Goal: Information Seeking & Learning: Learn about a topic

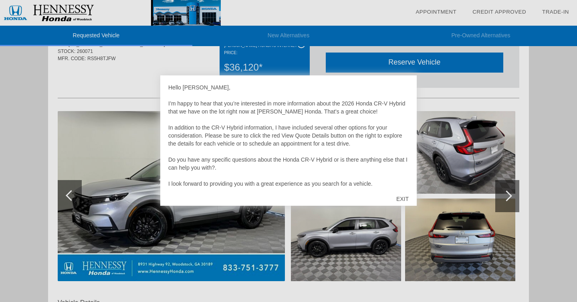
scroll to position [37, 0]
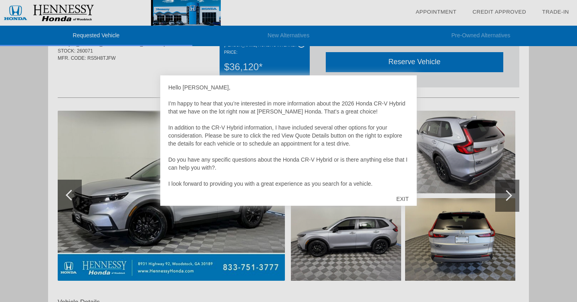
click at [398, 199] on div "EXIT" at bounding box center [402, 199] width 28 height 24
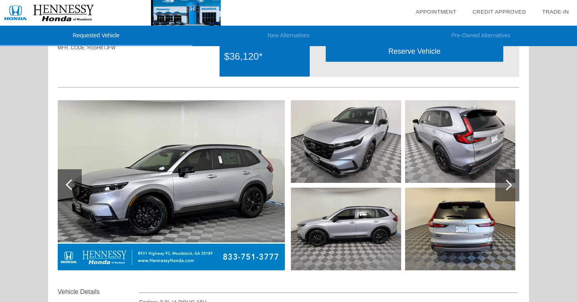
scroll to position [0, 0]
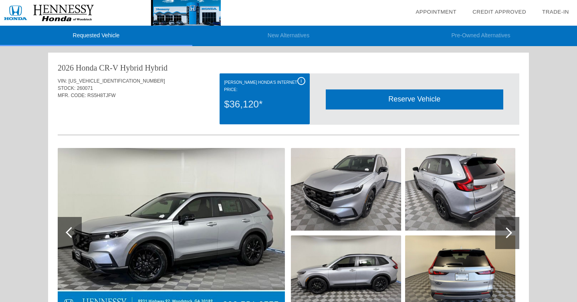
click at [244, 220] on img at bounding box center [171, 233] width 227 height 170
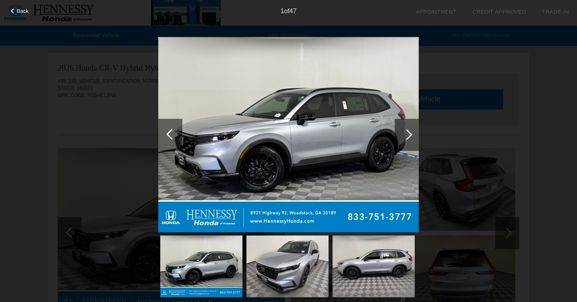
click at [310, 170] on img at bounding box center [288, 135] width 260 height 196
click at [308, 157] on img at bounding box center [288, 135] width 260 height 196
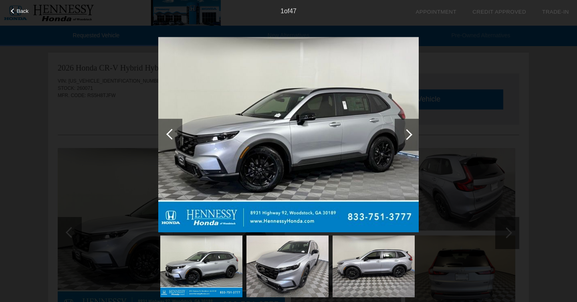
click at [308, 157] on img at bounding box center [288, 135] width 260 height 196
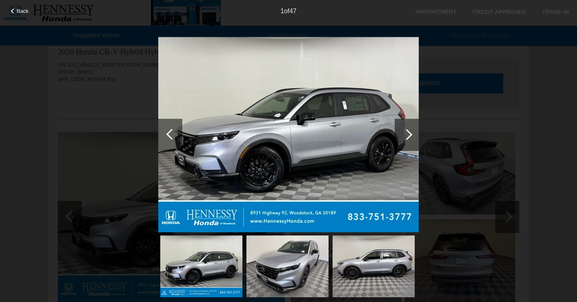
scroll to position [18, 0]
click at [411, 133] on div at bounding box center [407, 134] width 11 height 11
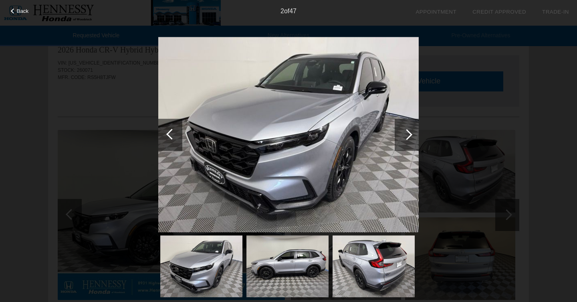
click at [411, 133] on div at bounding box center [407, 134] width 11 height 11
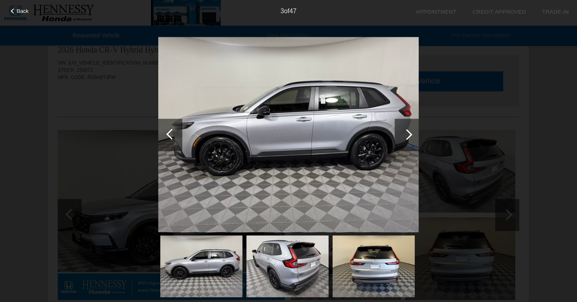
click at [410, 134] on div at bounding box center [407, 134] width 11 height 11
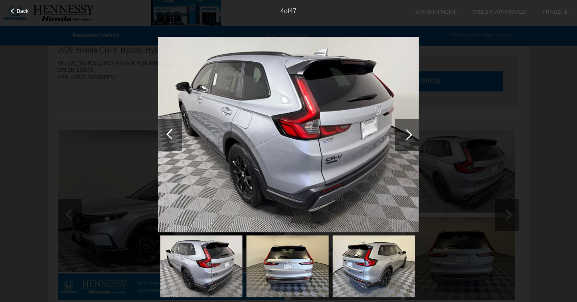
click at [410, 134] on div at bounding box center [407, 134] width 11 height 11
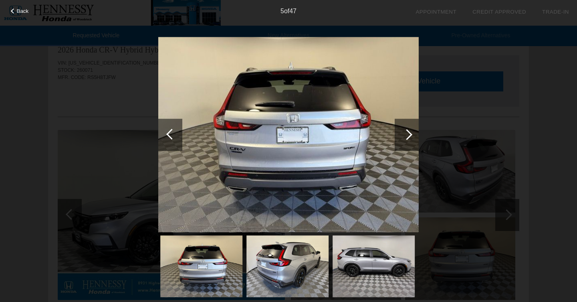
click at [410, 134] on div at bounding box center [407, 134] width 11 height 11
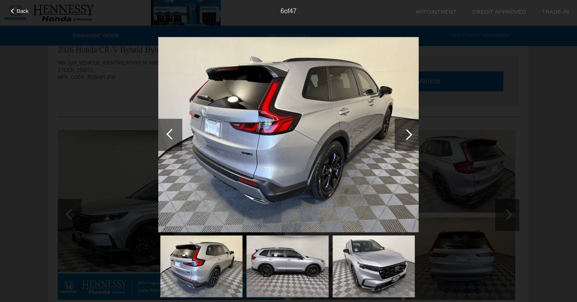
click at [410, 134] on div at bounding box center [407, 134] width 11 height 11
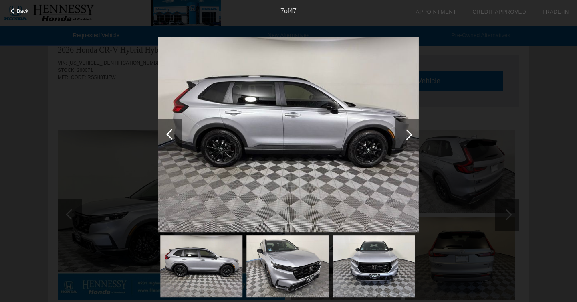
click at [410, 137] on div at bounding box center [407, 135] width 24 height 32
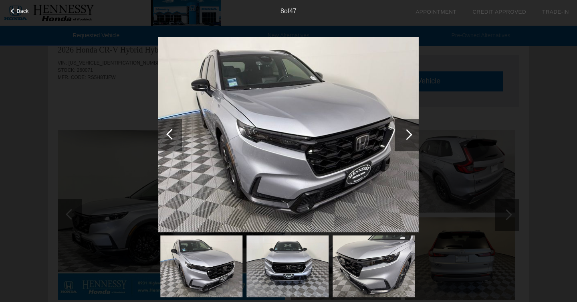
click at [410, 137] on div at bounding box center [407, 135] width 24 height 32
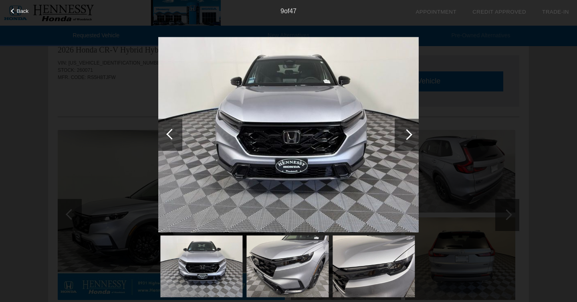
click at [410, 137] on div at bounding box center [407, 135] width 24 height 32
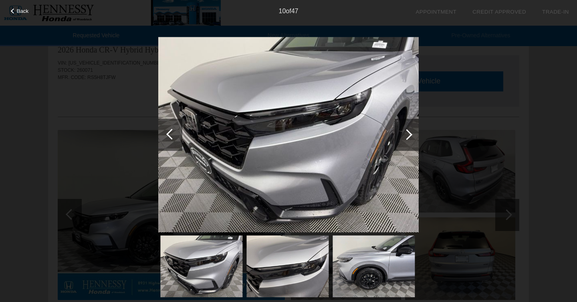
click at [410, 137] on div at bounding box center [407, 135] width 24 height 32
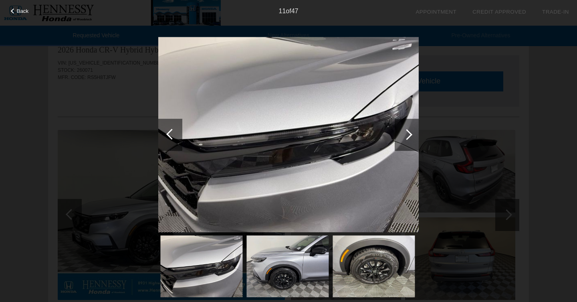
click at [410, 137] on div at bounding box center [407, 135] width 24 height 32
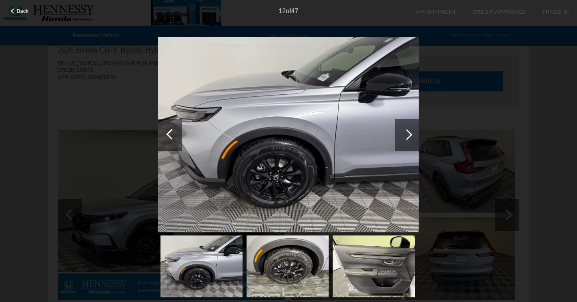
click at [410, 137] on div at bounding box center [407, 135] width 24 height 32
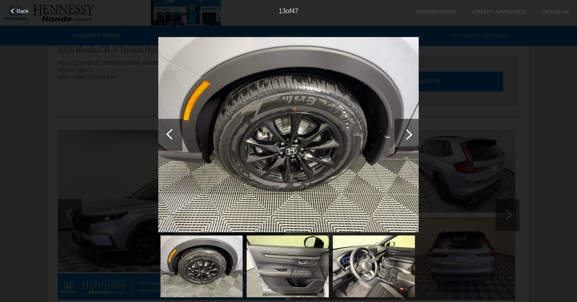
click at [410, 137] on div at bounding box center [407, 135] width 24 height 32
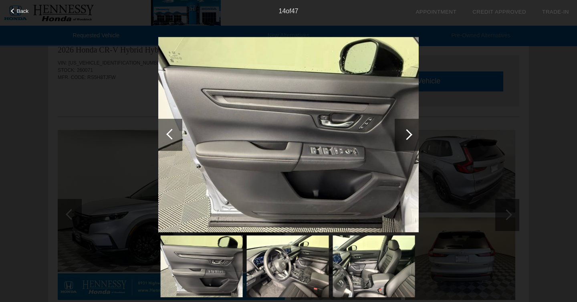
click at [410, 137] on div at bounding box center [407, 135] width 24 height 32
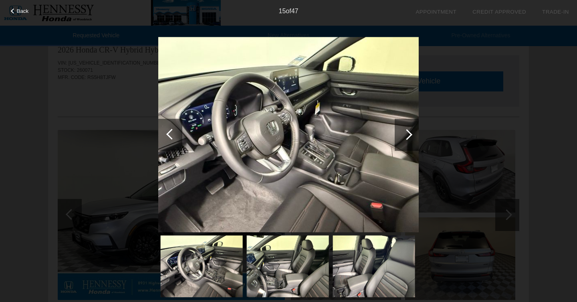
click at [410, 137] on div at bounding box center [407, 135] width 24 height 32
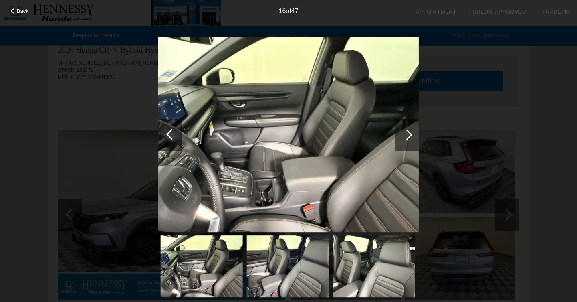
click at [410, 137] on div at bounding box center [407, 135] width 24 height 32
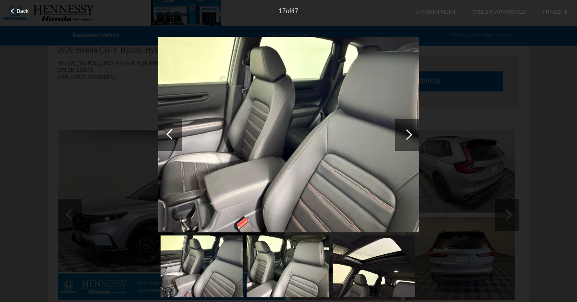
click at [410, 137] on div at bounding box center [407, 135] width 24 height 32
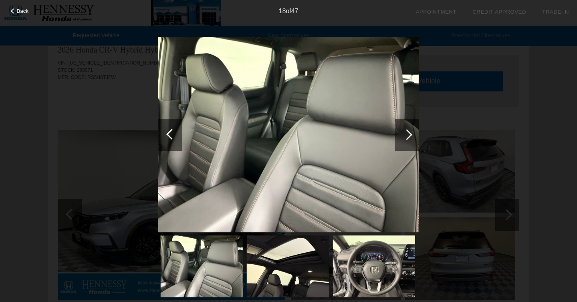
click at [410, 137] on div at bounding box center [407, 135] width 24 height 32
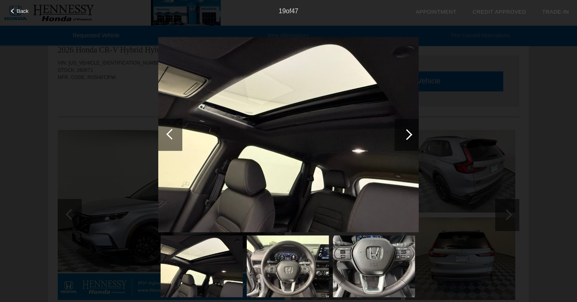
click at [410, 137] on div at bounding box center [407, 135] width 24 height 32
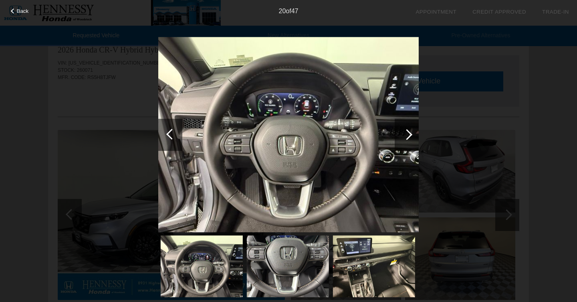
click at [410, 137] on div at bounding box center [407, 135] width 24 height 32
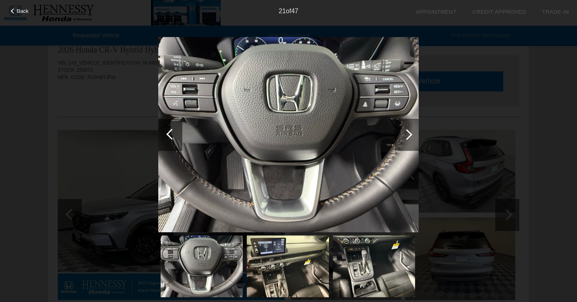
click at [410, 137] on div at bounding box center [407, 135] width 24 height 32
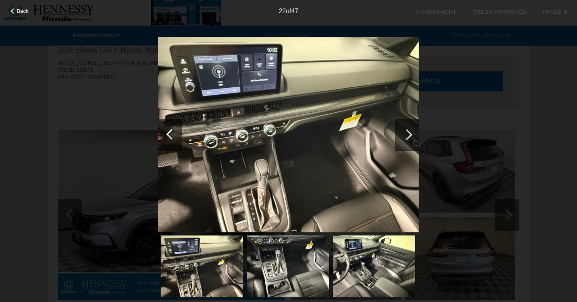
click at [13, 10] on div at bounding box center [13, 10] width 5 height 5
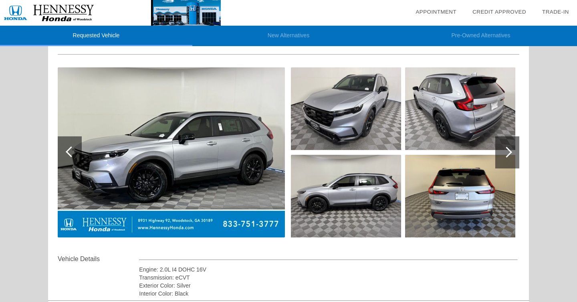
scroll to position [82, 0]
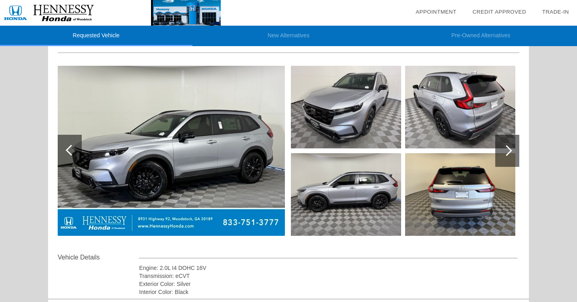
click at [508, 152] on div at bounding box center [506, 150] width 11 height 11
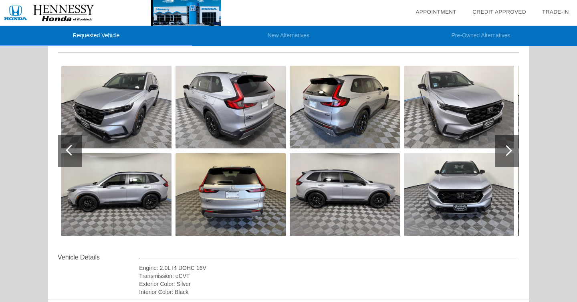
click at [508, 152] on div at bounding box center [506, 150] width 11 height 11
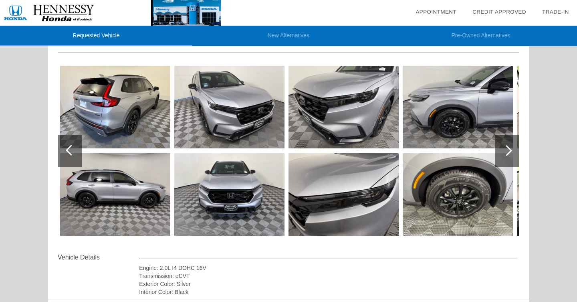
click at [508, 152] on div at bounding box center [506, 150] width 11 height 11
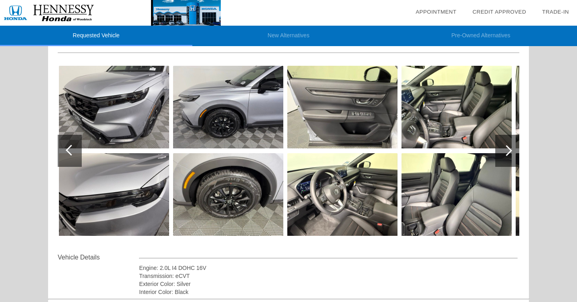
click at [508, 152] on div at bounding box center [506, 150] width 11 height 11
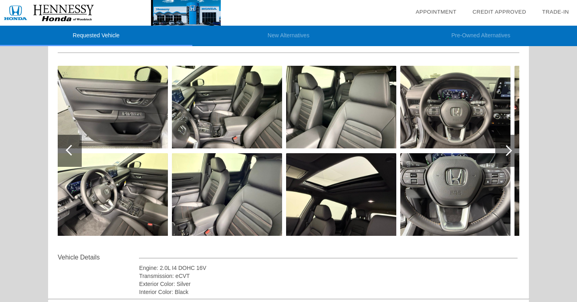
click at [508, 152] on div at bounding box center [506, 150] width 11 height 11
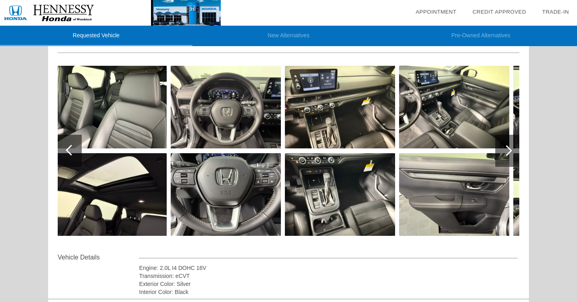
click at [508, 152] on div at bounding box center [506, 150] width 11 height 11
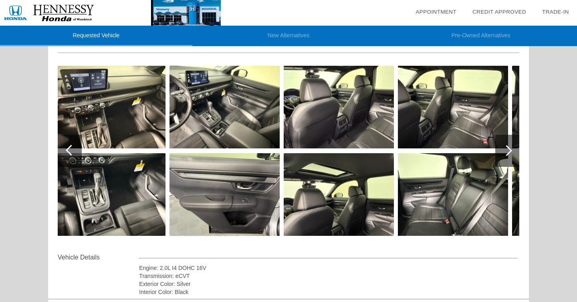
click at [508, 152] on div at bounding box center [506, 150] width 11 height 11
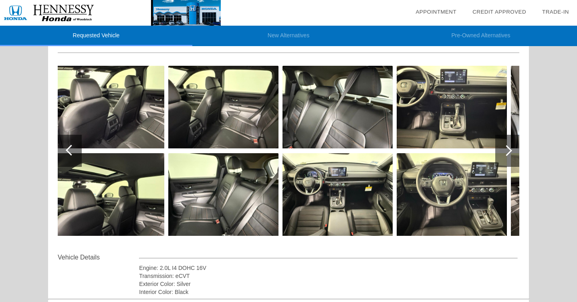
click at [508, 152] on div at bounding box center [506, 150] width 11 height 11
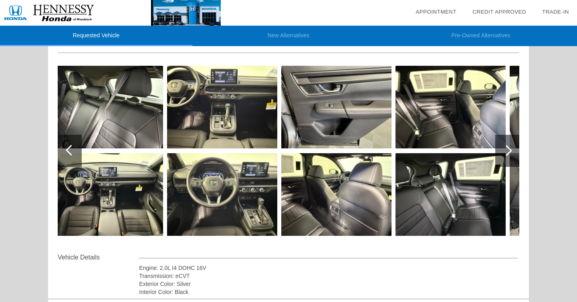
click at [508, 152] on div at bounding box center [506, 150] width 11 height 11
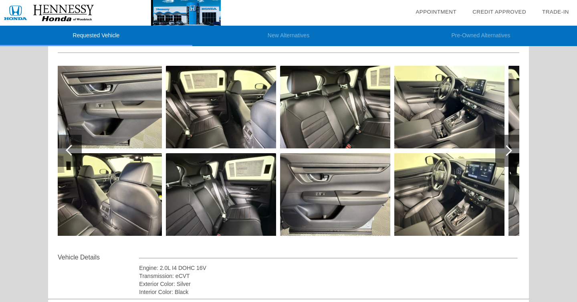
click at [508, 152] on div at bounding box center [506, 150] width 11 height 11
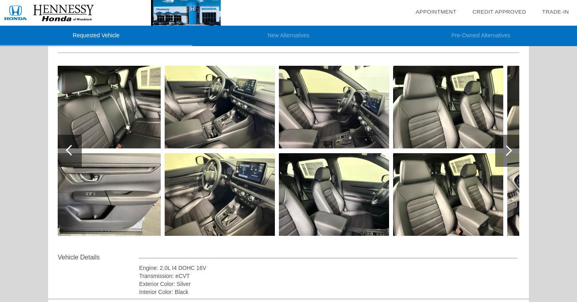
click at [508, 152] on div at bounding box center [506, 150] width 11 height 11
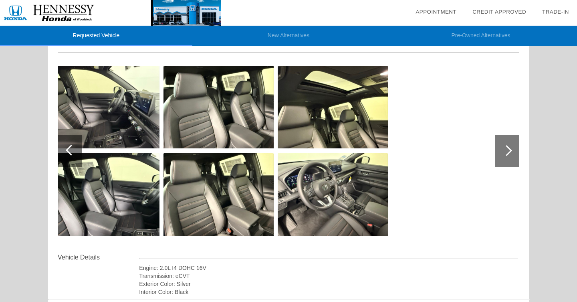
click at [508, 152] on div at bounding box center [506, 150] width 11 height 11
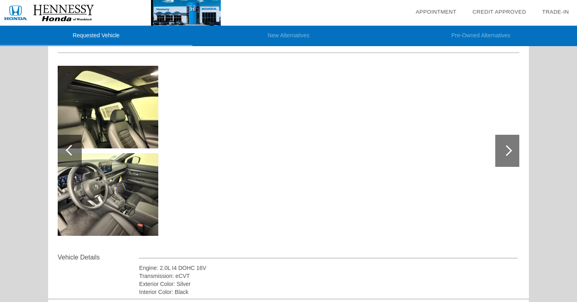
click at [508, 152] on div at bounding box center [506, 150] width 11 height 11
click at [68, 149] on div at bounding box center [71, 150] width 11 height 11
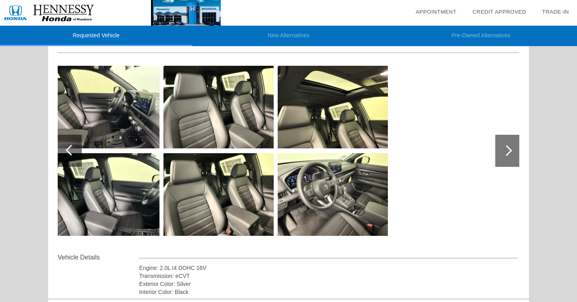
click at [68, 149] on div at bounding box center [71, 150] width 11 height 11
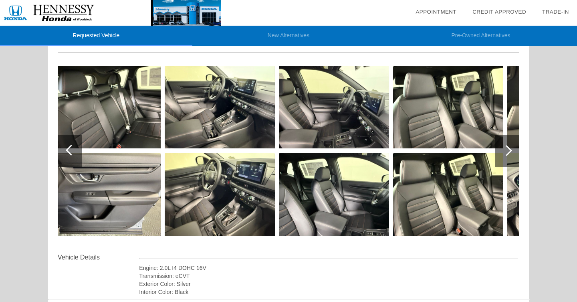
click at [68, 149] on div at bounding box center [71, 150] width 11 height 11
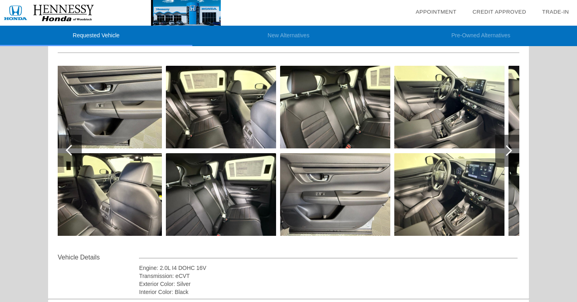
click at [68, 149] on div at bounding box center [71, 150] width 11 height 11
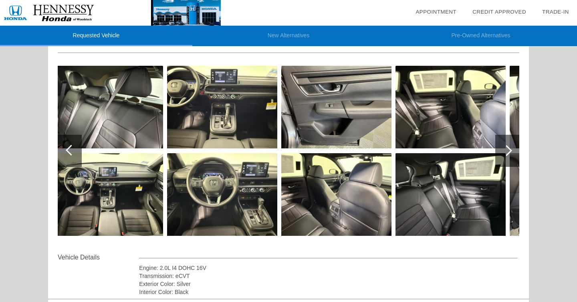
click at [68, 149] on div at bounding box center [71, 150] width 11 height 11
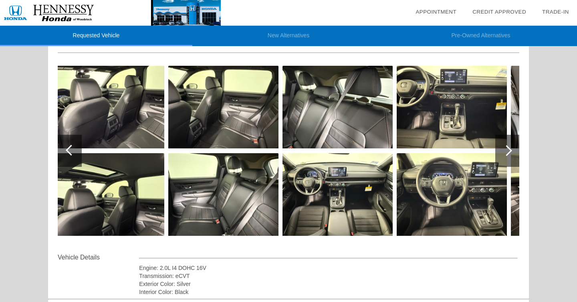
click at [67, 145] on div at bounding box center [70, 151] width 24 height 32
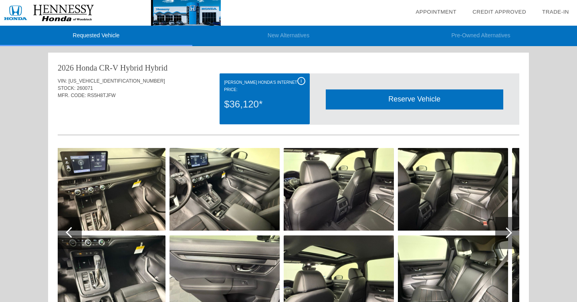
scroll to position [0, 0]
click at [440, 12] on link "Appointment" at bounding box center [436, 12] width 41 height 6
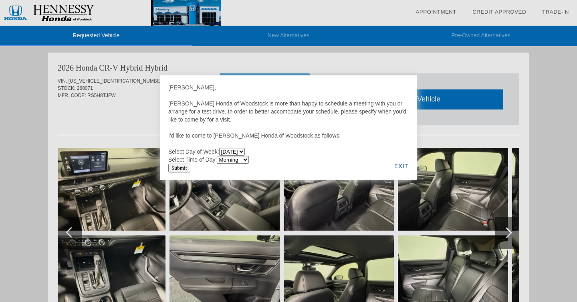
click at [403, 164] on div "EXIT" at bounding box center [401, 165] width 31 height 27
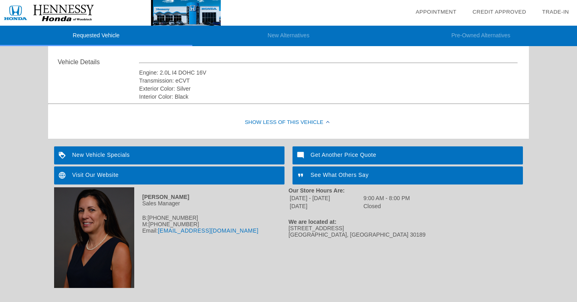
scroll to position [278, 0]
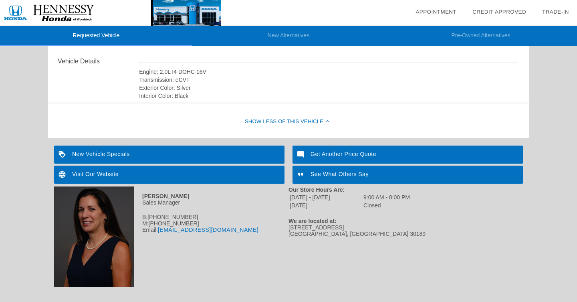
click at [367, 174] on div "See What Others Say" at bounding box center [408, 174] width 230 height 18
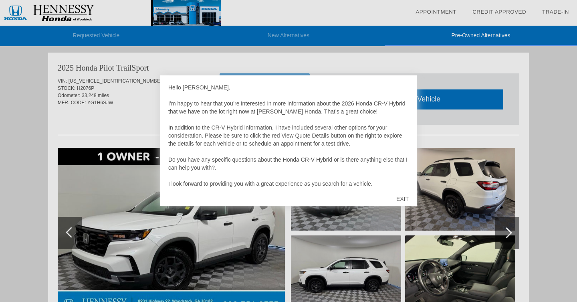
scroll to position [494, 0]
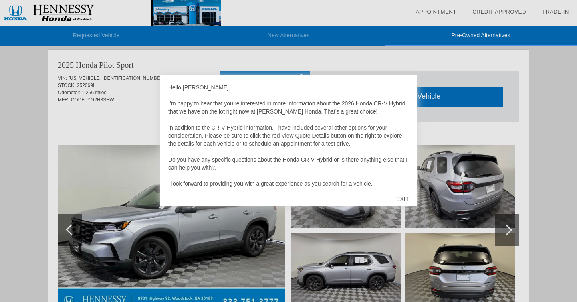
click at [403, 197] on div "EXIT" at bounding box center [402, 199] width 28 height 24
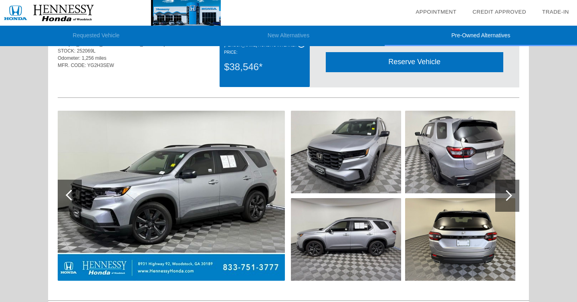
scroll to position [526, 0]
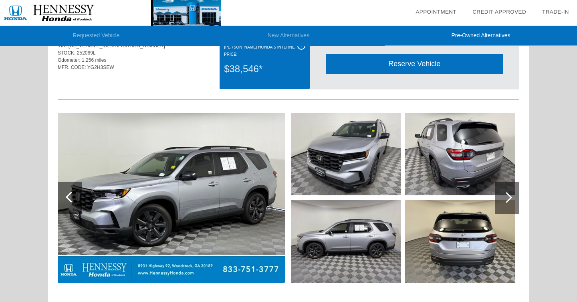
click at [507, 198] on div at bounding box center [506, 197] width 11 height 11
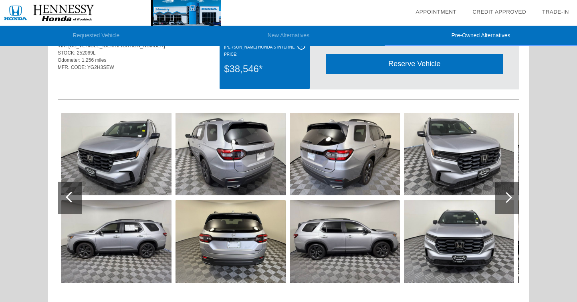
click at [507, 198] on div at bounding box center [506, 197] width 11 height 11
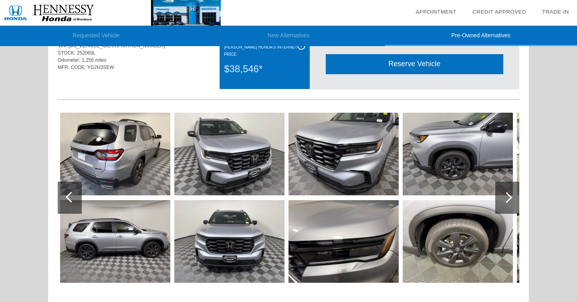
click at [507, 198] on div at bounding box center [506, 197] width 11 height 11
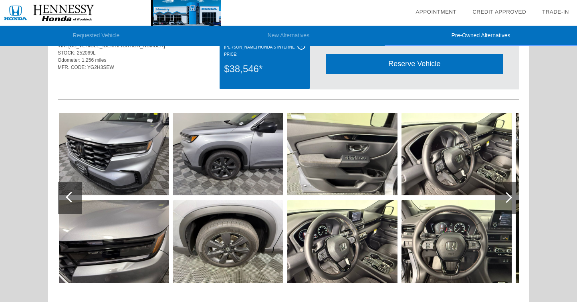
click at [507, 198] on div at bounding box center [506, 197] width 11 height 11
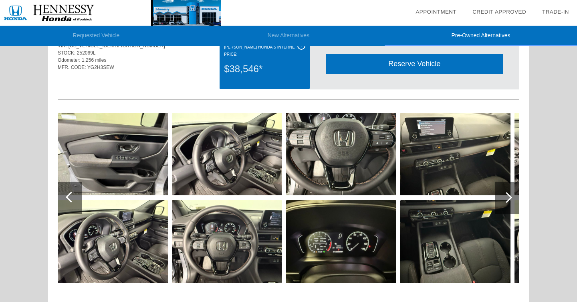
click at [507, 198] on div at bounding box center [506, 197] width 11 height 11
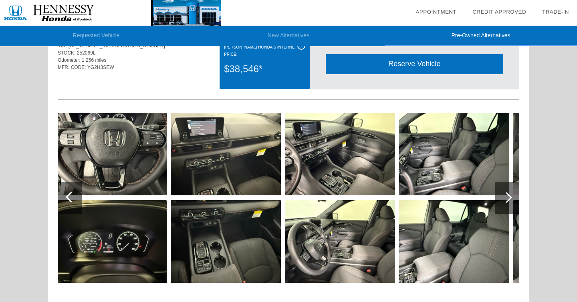
click at [507, 198] on div at bounding box center [506, 197] width 11 height 11
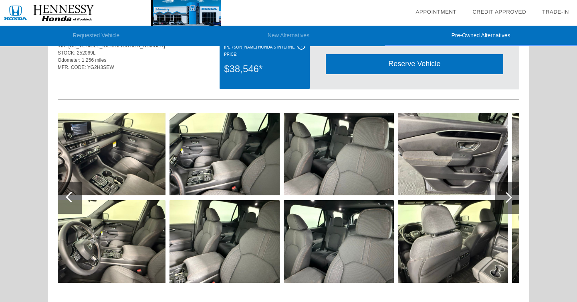
click at [507, 198] on div at bounding box center [506, 197] width 11 height 11
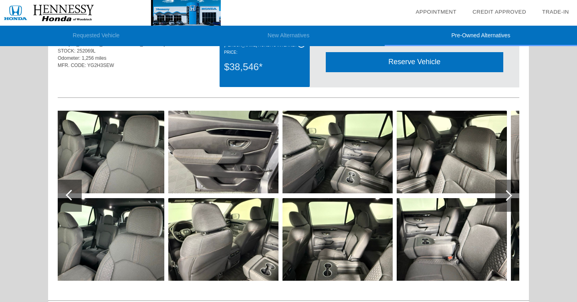
scroll to position [530, 0]
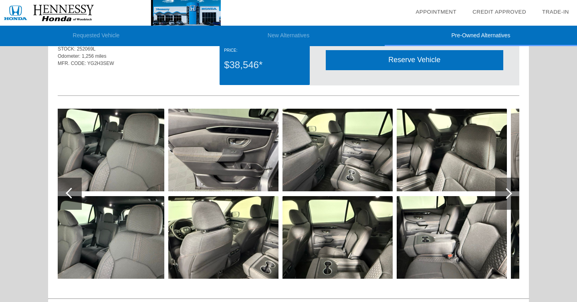
click at [508, 194] on div at bounding box center [506, 193] width 11 height 11
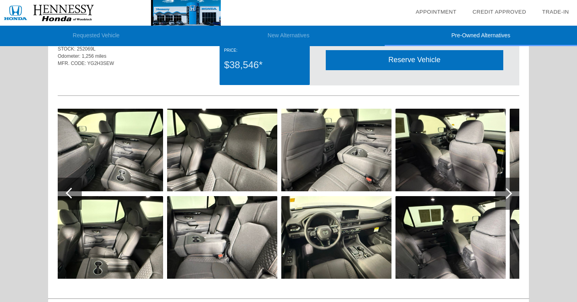
click at [508, 194] on div at bounding box center [506, 193] width 11 height 11
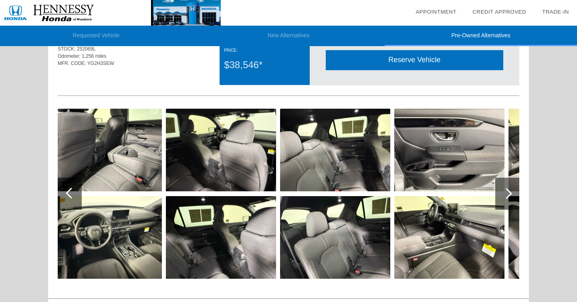
click at [508, 192] on div at bounding box center [506, 193] width 11 height 11
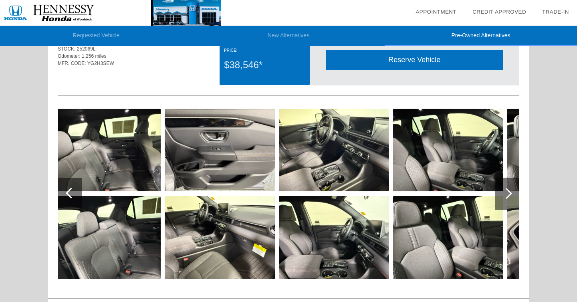
click at [508, 192] on div at bounding box center [506, 193] width 11 height 11
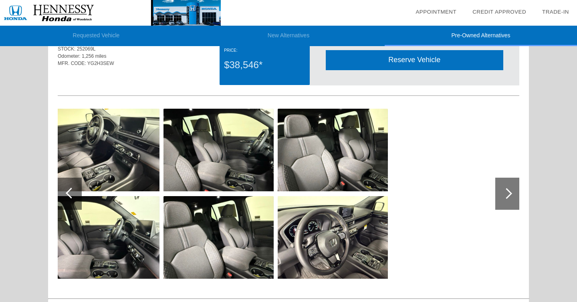
click at [508, 192] on div at bounding box center [506, 193] width 11 height 11
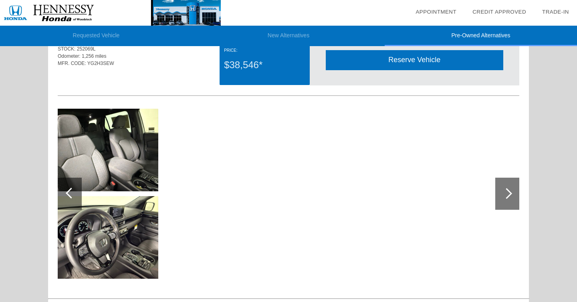
click at [508, 192] on div at bounding box center [506, 193] width 11 height 11
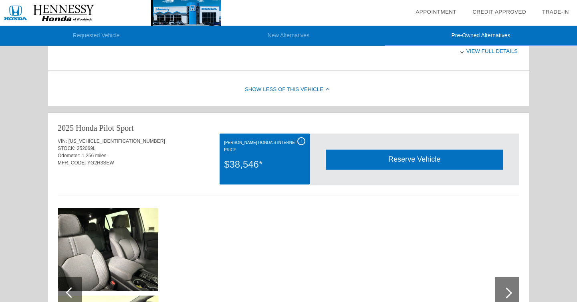
scroll to position [429, 0]
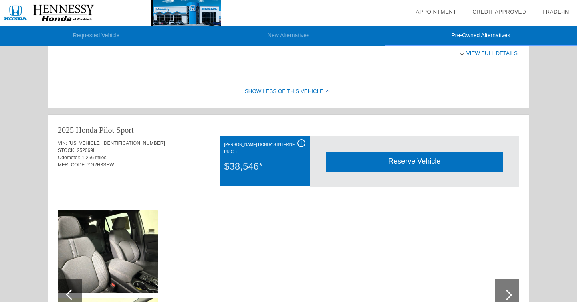
click at [96, 264] on img at bounding box center [103, 251] width 110 height 83
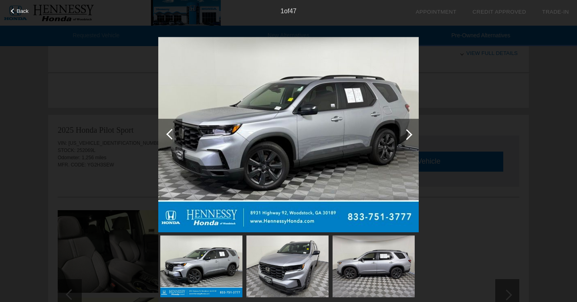
click at [96, 264] on div "Back 1 of 47" at bounding box center [288, 151] width 577 height 302
click at [410, 134] on div at bounding box center [407, 134] width 11 height 11
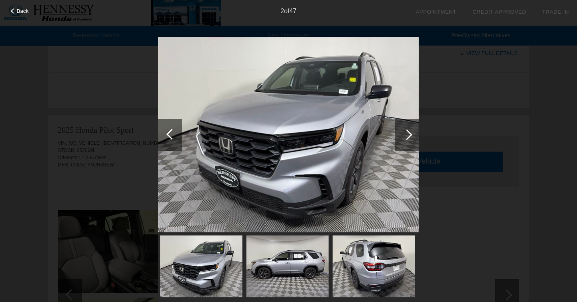
click at [410, 134] on div at bounding box center [407, 134] width 11 height 11
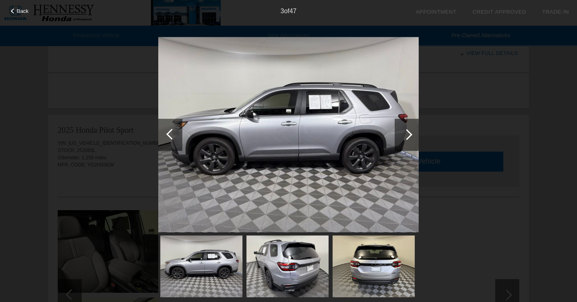
click at [410, 134] on div at bounding box center [407, 134] width 11 height 11
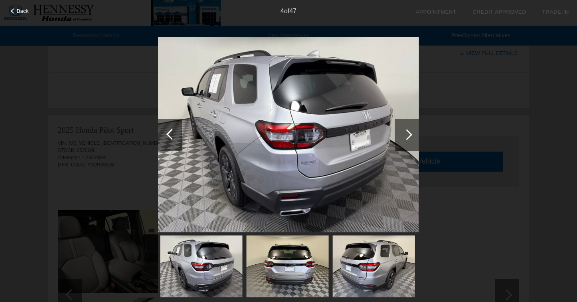
click at [410, 134] on div at bounding box center [407, 134] width 11 height 11
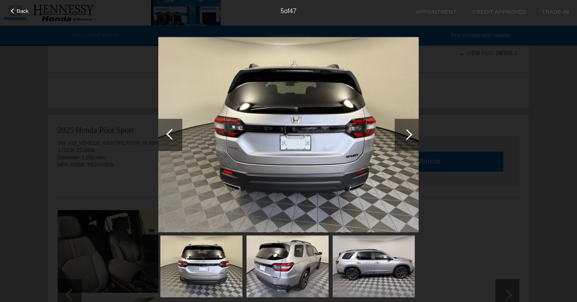
click at [410, 134] on div at bounding box center [407, 134] width 11 height 11
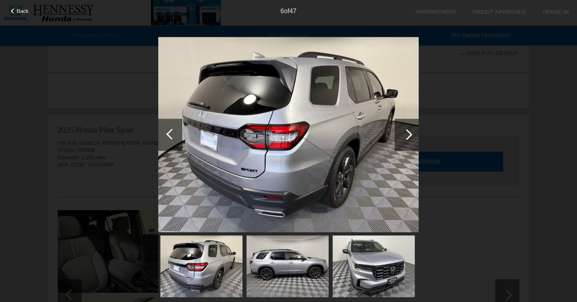
click at [410, 134] on div at bounding box center [407, 134] width 11 height 11
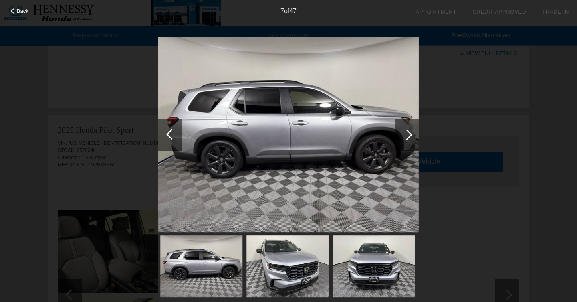
click at [410, 134] on div at bounding box center [407, 134] width 11 height 11
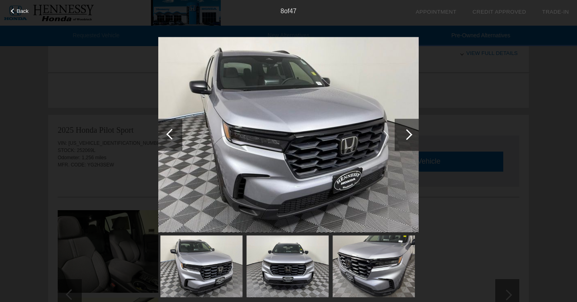
click at [410, 133] on div at bounding box center [407, 134] width 11 height 11
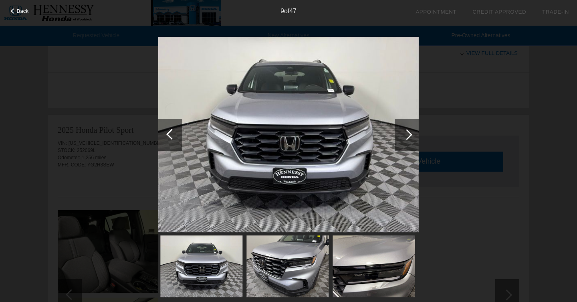
click at [410, 133] on div at bounding box center [407, 134] width 11 height 11
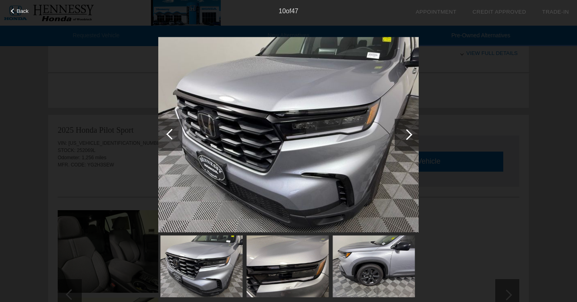
click at [410, 133] on div at bounding box center [407, 134] width 11 height 11
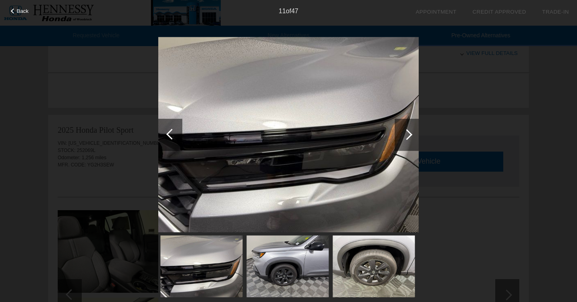
click at [410, 133] on div at bounding box center [407, 134] width 11 height 11
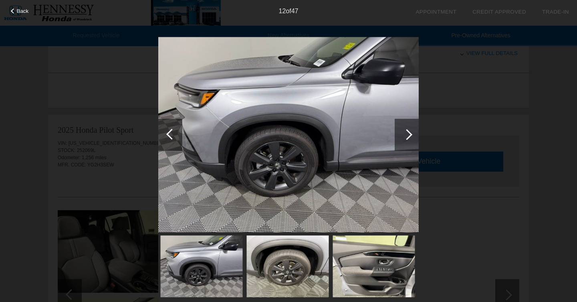
click at [410, 133] on div at bounding box center [407, 134] width 11 height 11
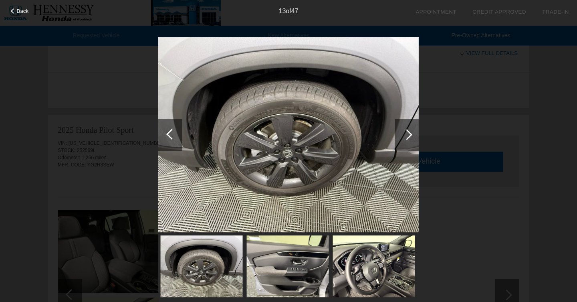
click at [410, 133] on div at bounding box center [407, 134] width 11 height 11
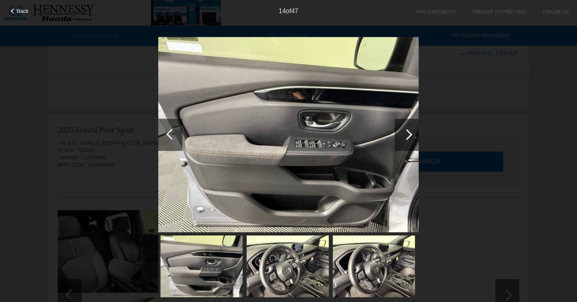
click at [410, 133] on div at bounding box center [407, 134] width 11 height 11
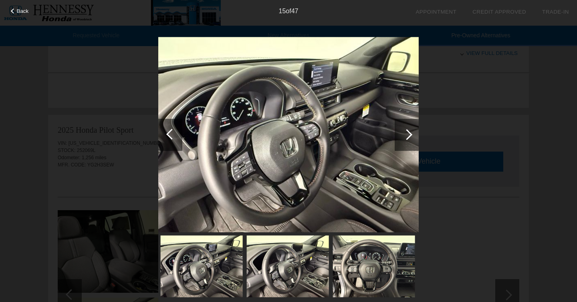
click at [410, 133] on div at bounding box center [407, 134] width 11 height 11
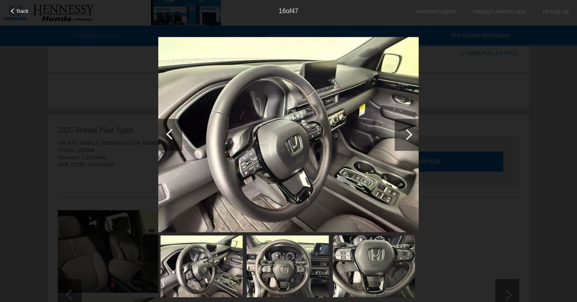
click at [410, 133] on div at bounding box center [407, 134] width 11 height 11
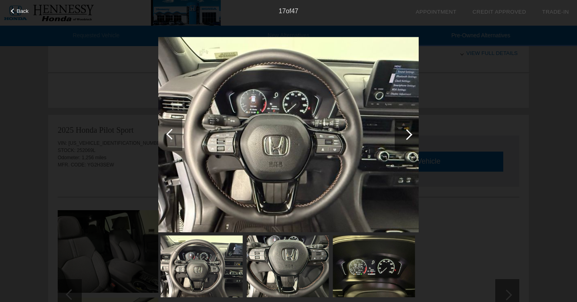
click at [410, 133] on div at bounding box center [407, 134] width 11 height 11
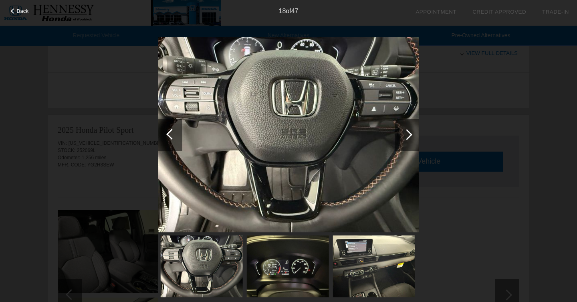
click at [410, 133] on div at bounding box center [407, 134] width 11 height 11
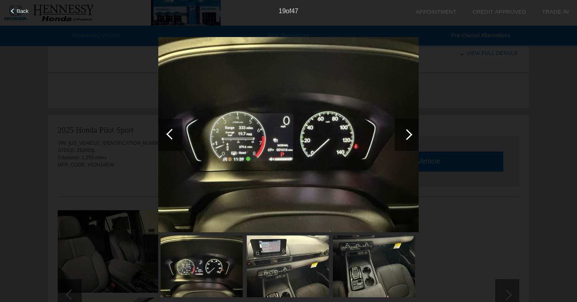
click at [410, 133] on div at bounding box center [407, 134] width 11 height 11
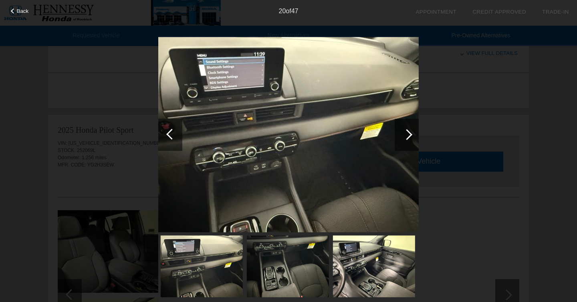
click at [171, 131] on div at bounding box center [171, 134] width 11 height 11
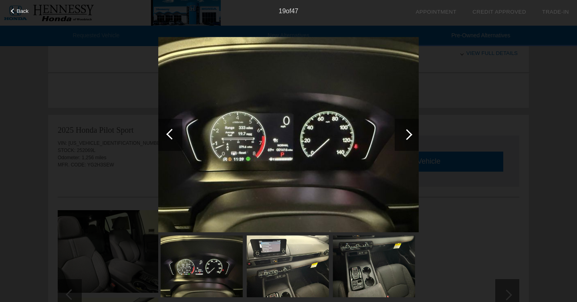
click at [301, 159] on img at bounding box center [288, 135] width 260 height 196
click at [408, 134] on div at bounding box center [407, 134] width 11 height 11
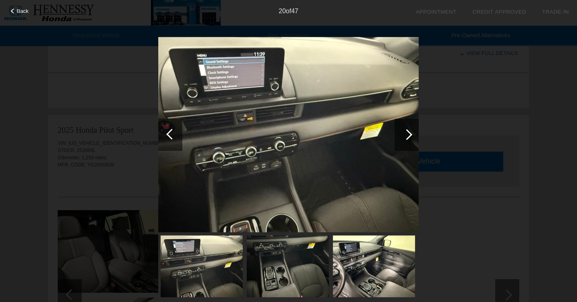
click at [408, 134] on div at bounding box center [407, 134] width 11 height 11
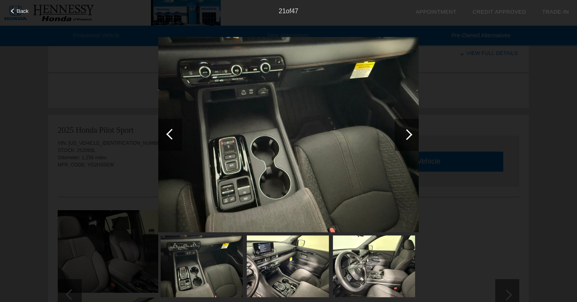
click at [410, 132] on div at bounding box center [407, 134] width 11 height 11
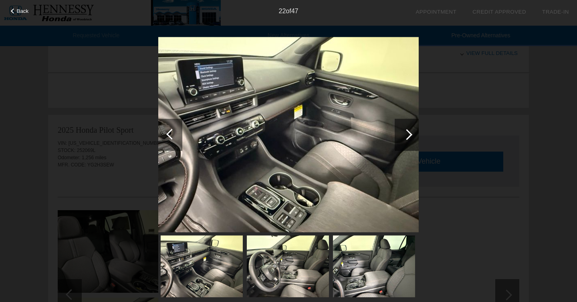
click at [410, 132] on div at bounding box center [407, 134] width 11 height 11
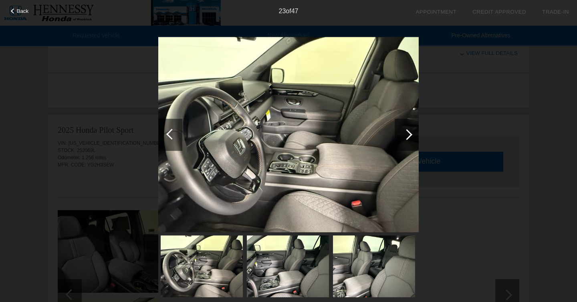
click at [410, 132] on div at bounding box center [407, 134] width 11 height 11
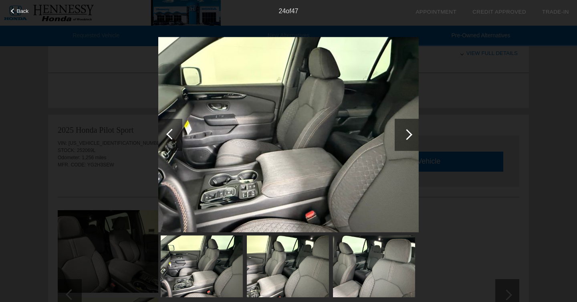
click at [410, 132] on div at bounding box center [407, 134] width 11 height 11
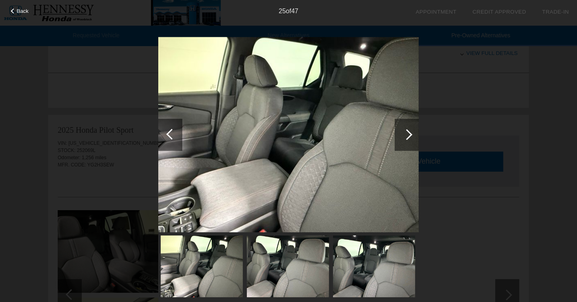
click at [410, 132] on div at bounding box center [407, 134] width 11 height 11
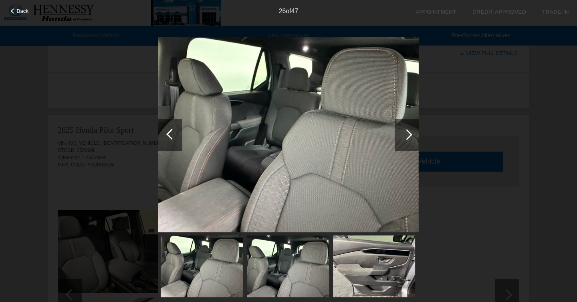
click at [410, 132] on div at bounding box center [407, 134] width 11 height 11
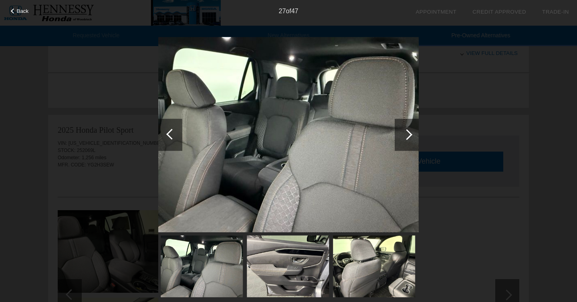
click at [410, 132] on div at bounding box center [407, 134] width 11 height 11
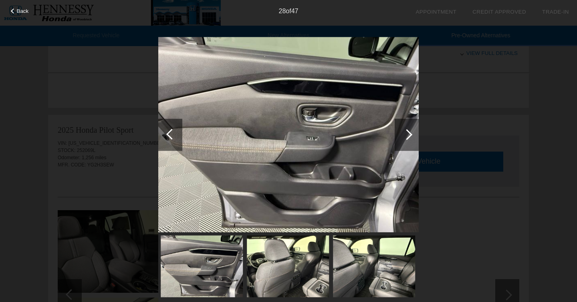
click at [410, 132] on div at bounding box center [407, 134] width 11 height 11
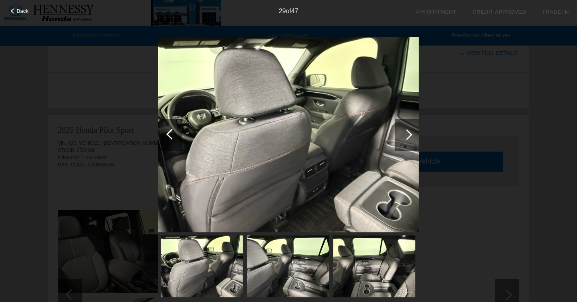
click at [410, 132] on div at bounding box center [407, 134] width 11 height 11
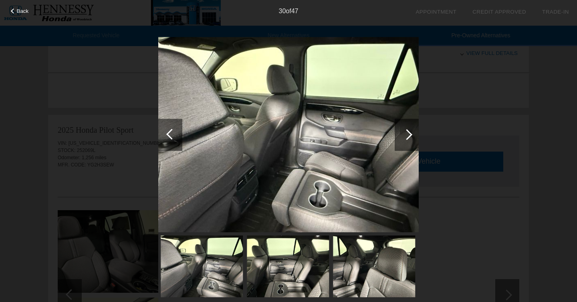
click at [410, 132] on div at bounding box center [407, 134] width 11 height 11
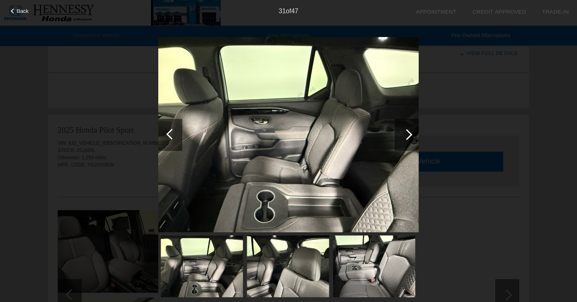
click at [410, 132] on div at bounding box center [407, 134] width 11 height 11
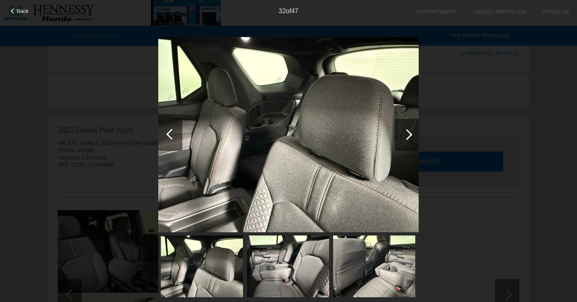
click at [410, 132] on div at bounding box center [407, 134] width 11 height 11
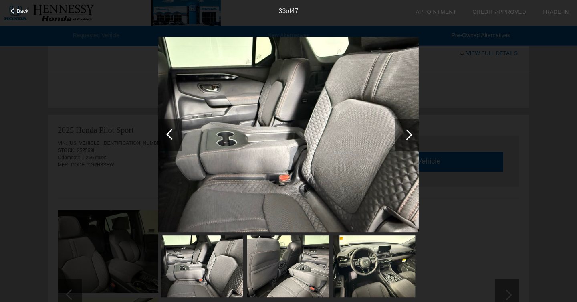
click at [410, 132] on div at bounding box center [407, 134] width 11 height 11
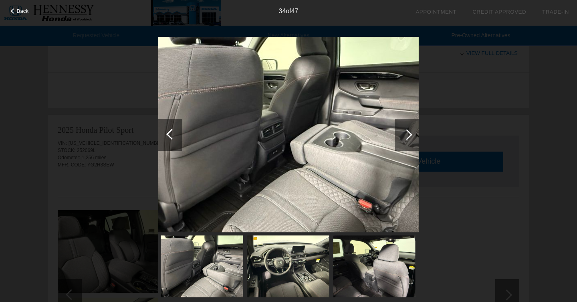
click at [410, 133] on div at bounding box center [407, 134] width 11 height 11
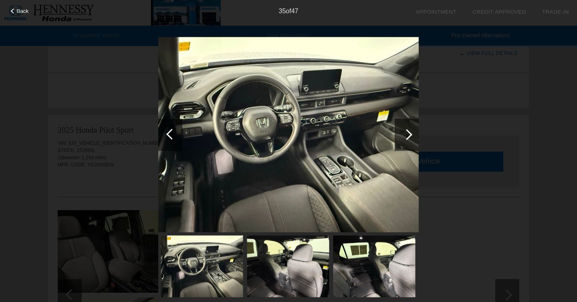
click at [170, 135] on div at bounding box center [171, 134] width 11 height 11
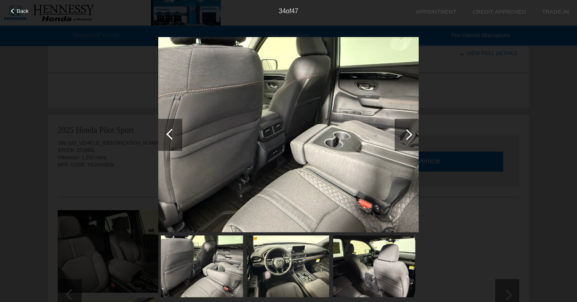
click at [170, 135] on div at bounding box center [171, 134] width 11 height 11
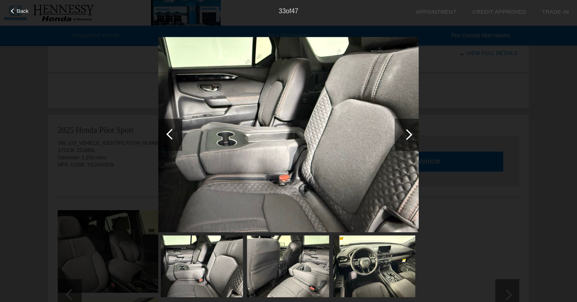
click at [170, 135] on div at bounding box center [171, 134] width 11 height 11
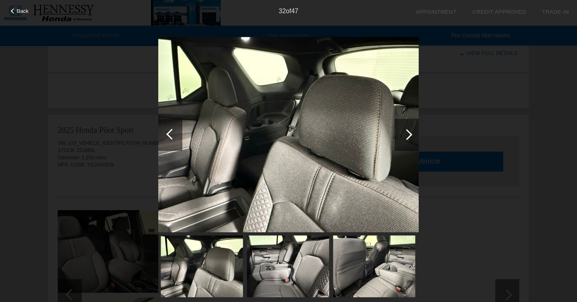
click at [170, 135] on div at bounding box center [171, 134] width 11 height 11
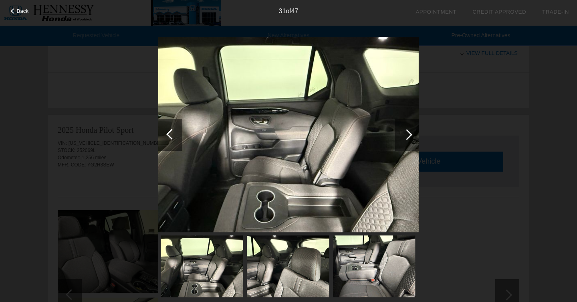
click at [170, 135] on div at bounding box center [171, 134] width 11 height 11
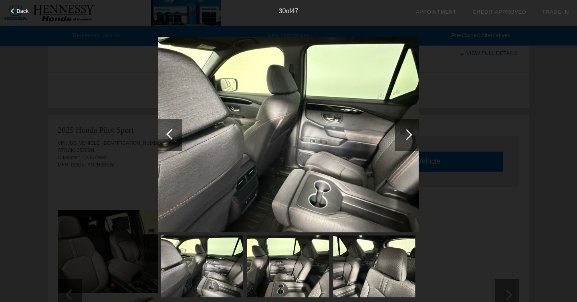
click at [170, 135] on div at bounding box center [171, 134] width 11 height 11
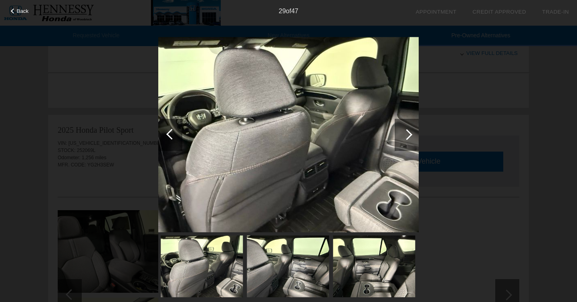
click at [170, 133] on div at bounding box center [171, 134] width 11 height 11
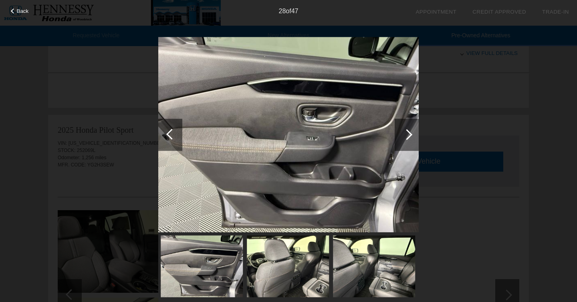
click at [408, 135] on div at bounding box center [407, 134] width 11 height 11
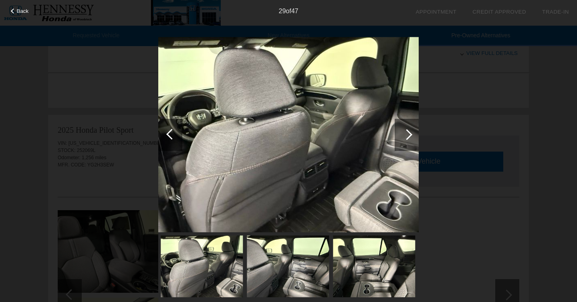
click at [17, 12] on span "Back" at bounding box center [23, 11] width 12 height 6
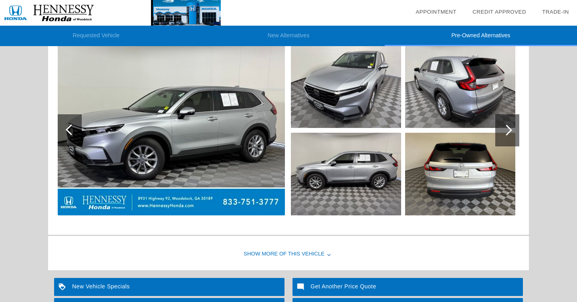
scroll to position [1241, 0]
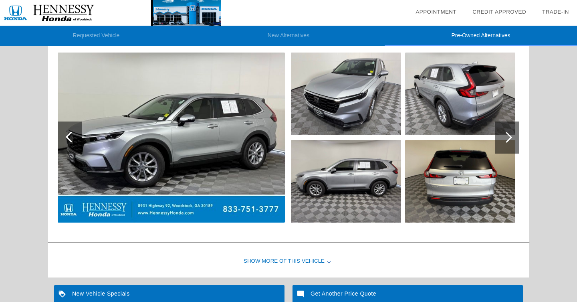
click at [509, 137] on div at bounding box center [506, 137] width 11 height 11
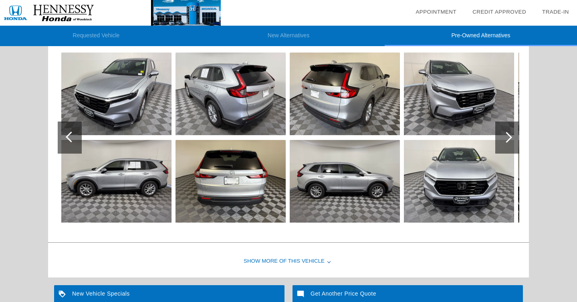
click at [509, 137] on div at bounding box center [506, 137] width 11 height 11
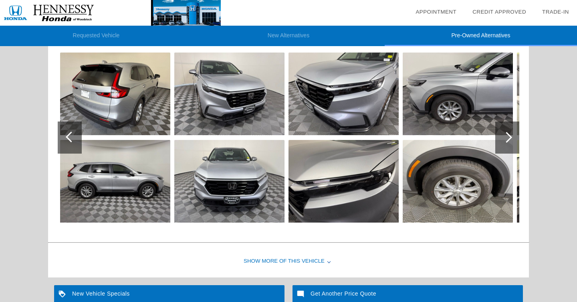
click at [509, 137] on div at bounding box center [506, 137] width 11 height 11
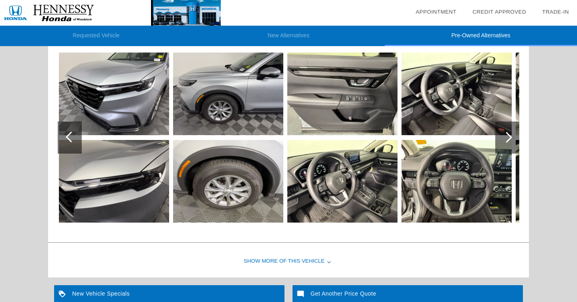
click at [509, 137] on div at bounding box center [506, 137] width 11 height 11
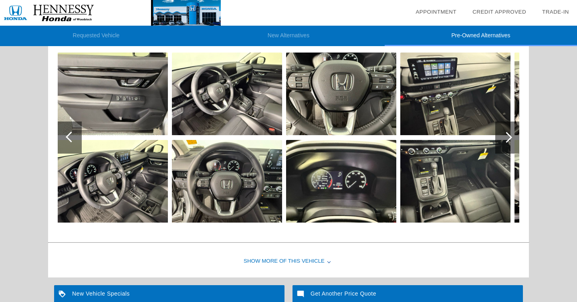
click at [509, 137] on div at bounding box center [506, 137] width 11 height 11
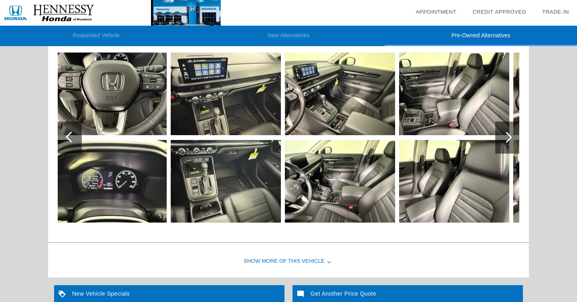
click at [509, 137] on div at bounding box center [506, 137] width 11 height 11
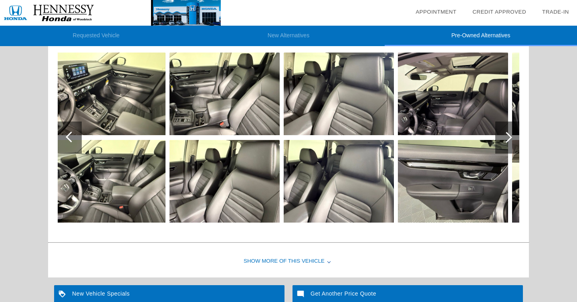
click at [509, 137] on div at bounding box center [506, 137] width 11 height 11
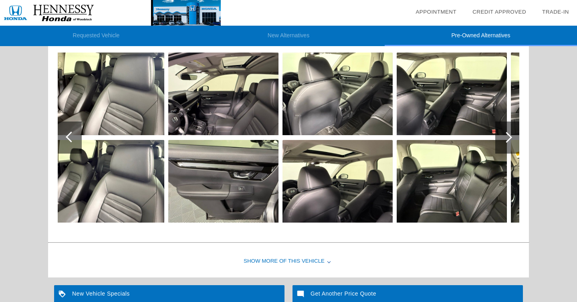
click at [509, 137] on div at bounding box center [506, 137] width 11 height 11
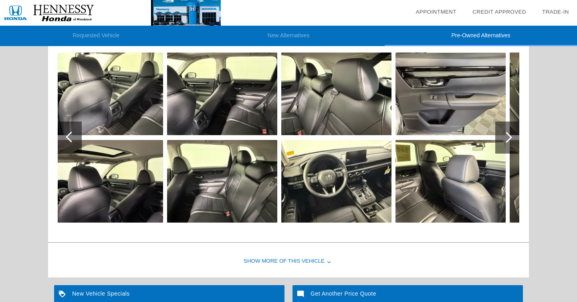
click at [509, 137] on div at bounding box center [506, 137] width 11 height 11
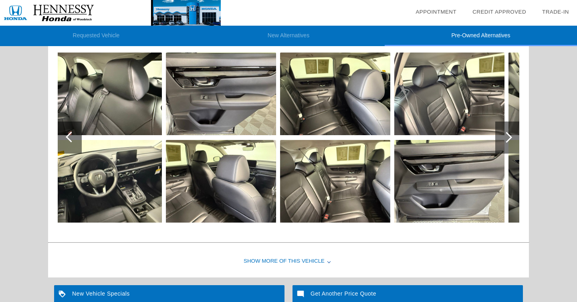
click at [509, 137] on div at bounding box center [506, 137] width 11 height 11
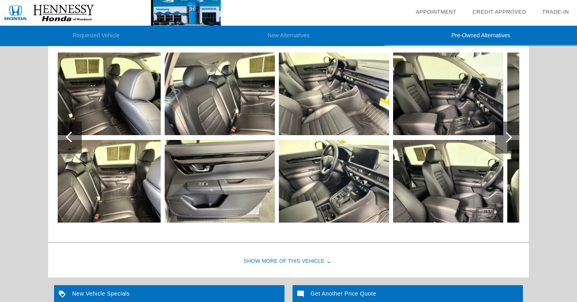
click at [509, 137] on div at bounding box center [506, 137] width 11 height 11
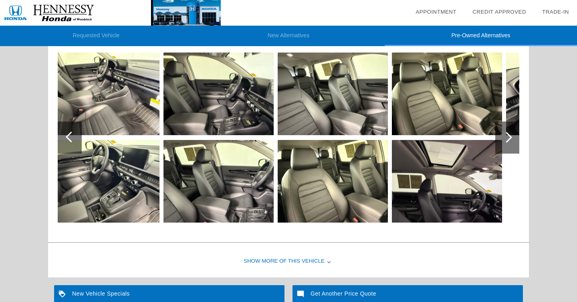
click at [509, 137] on div at bounding box center [506, 137] width 11 height 11
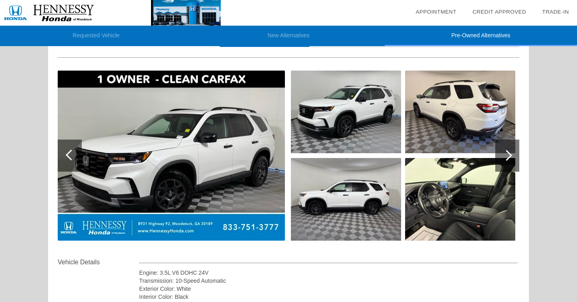
scroll to position [0, 0]
